Goal: Task Accomplishment & Management: Manage account settings

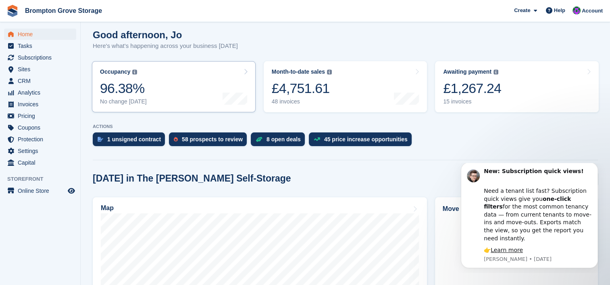
scroll to position [121, 0]
click at [55, 58] on span "Subscriptions" at bounding box center [42, 57] width 48 height 11
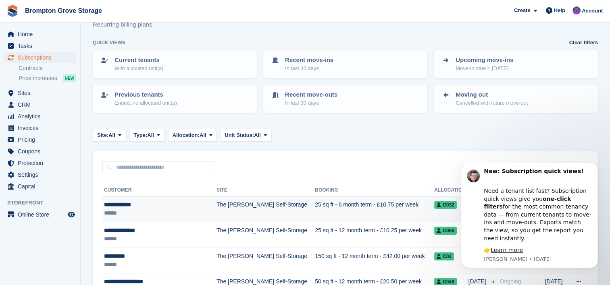
click at [136, 205] on div "**********" at bounding box center [156, 205] width 104 height 8
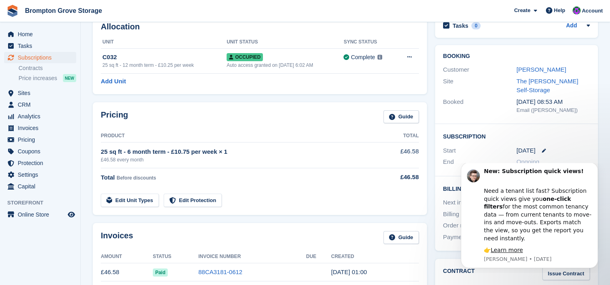
scroll to position [59, 0]
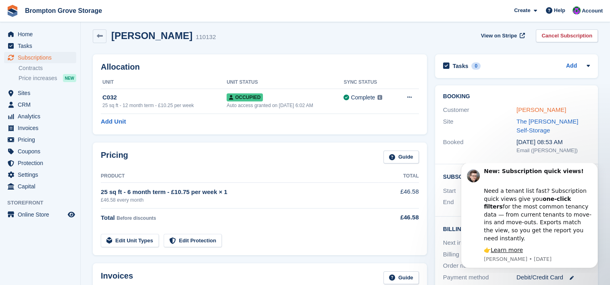
click at [529, 106] on link "Peter Howarth" at bounding box center [541, 109] width 50 height 7
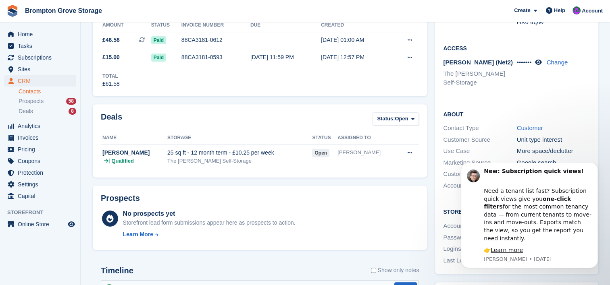
scroll to position [242, 0]
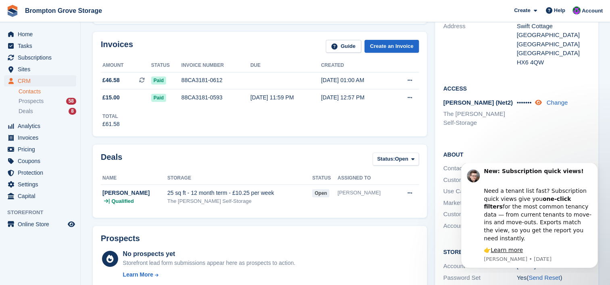
click at [538, 100] on icon at bounding box center [537, 103] width 7 height 6
click at [538, 100] on icon at bounding box center [537, 103] width 8 height 6
click at [539, 100] on icon at bounding box center [537, 103] width 7 height 6
click at [539, 100] on icon at bounding box center [537, 103] width 8 height 6
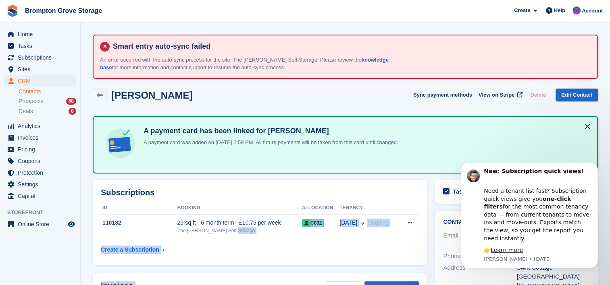
scroll to position [178, 0]
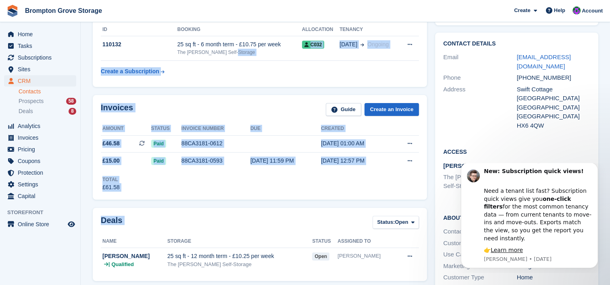
drag, startPoint x: 359, startPoint y: 306, endPoint x: 325, endPoint y: 306, distance: 34.2
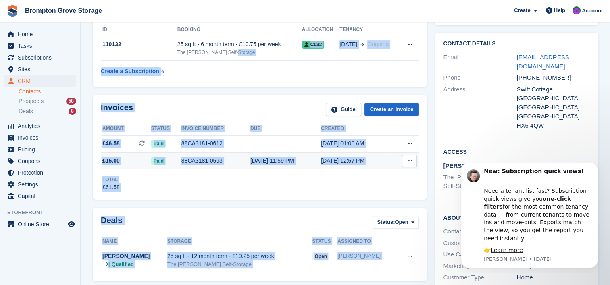
click at [398, 170] on div "Total £61.58" at bounding box center [260, 181] width 318 height 22
click at [312, 195] on div "Invoices Guide Create an Invoice Amount Status Invoice number Due Created £46.5…" at bounding box center [260, 147] width 334 height 105
